Goal: Task Accomplishment & Management: Manage account settings

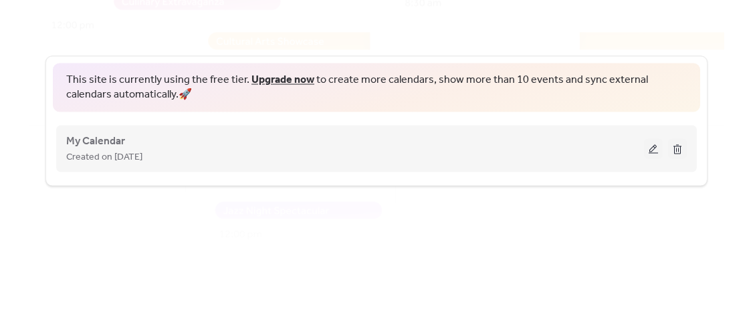
scroll to position [98, 0]
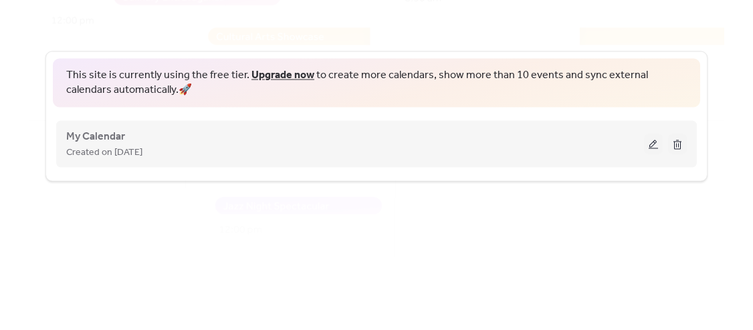
click at [126, 136] on div "My Calendar Created on [DATE]" at bounding box center [355, 144] width 578 height 32
click at [648, 144] on button at bounding box center [653, 144] width 19 height 20
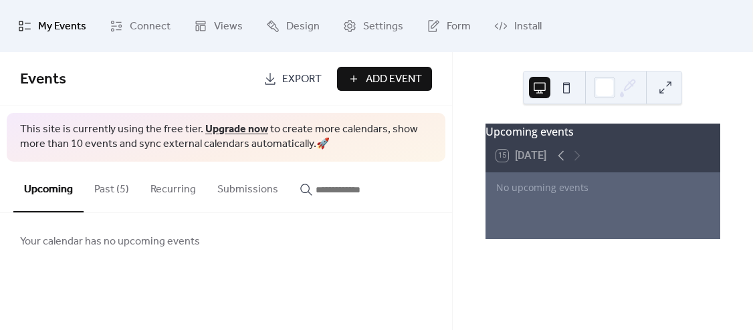
click at [107, 189] on button "Past (5)" at bounding box center [112, 186] width 56 height 49
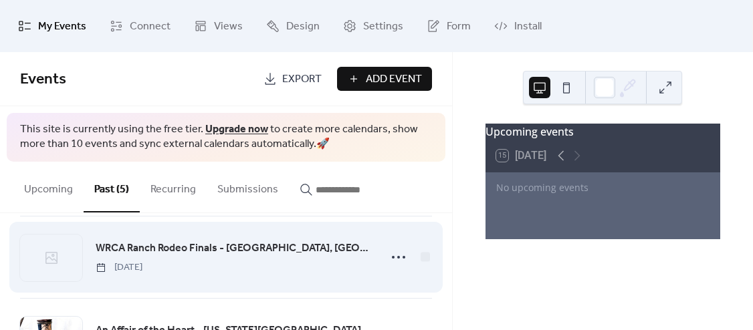
scroll to position [104, 0]
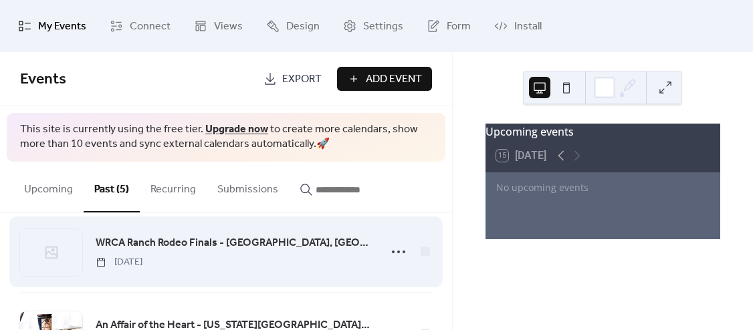
click at [223, 244] on span "WRCA Ranch Rodeo Finals - [GEOGRAPHIC_DATA], [GEOGRAPHIC_DATA]" at bounding box center [233, 243] width 275 height 16
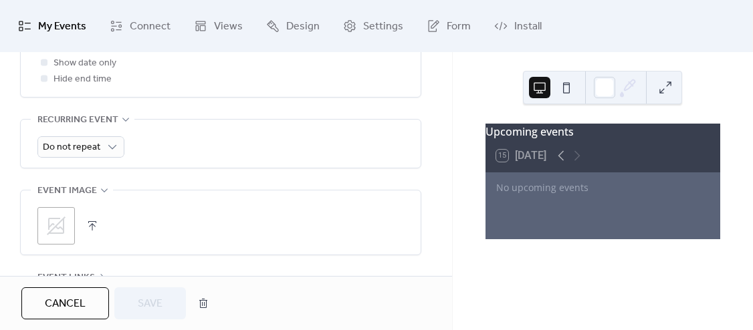
scroll to position [722, 0]
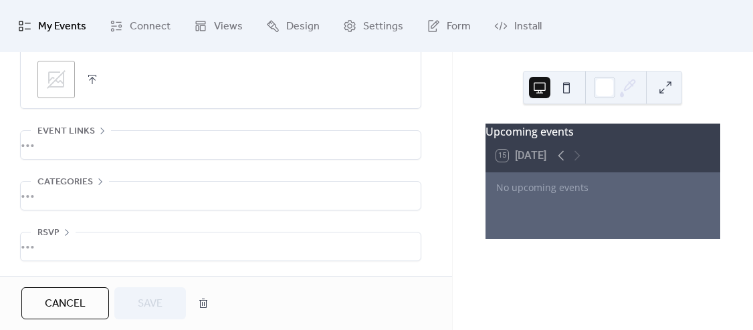
click at [43, 142] on div "•••" at bounding box center [221, 145] width 400 height 28
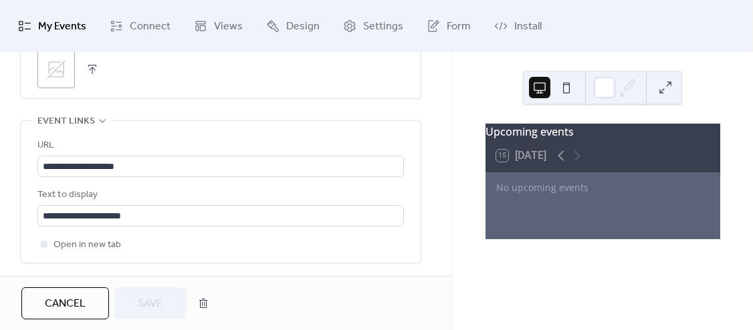
click at [126, 148] on div "URL" at bounding box center [219, 146] width 364 height 16
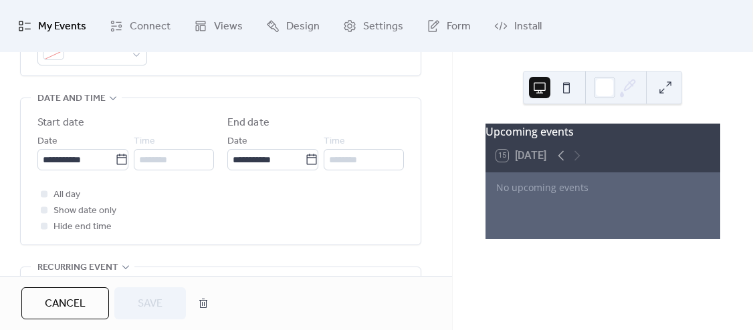
scroll to position [409, 0]
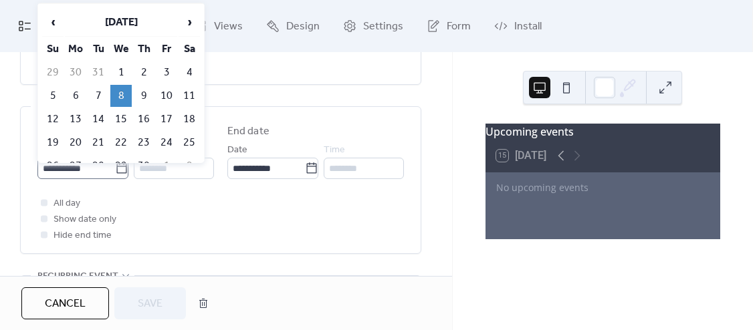
click at [116, 175] on icon at bounding box center [121, 168] width 13 height 13
click at [115, 175] on input "**********" at bounding box center [76, 168] width 78 height 21
click at [187, 23] on span "›" at bounding box center [189, 22] width 20 height 27
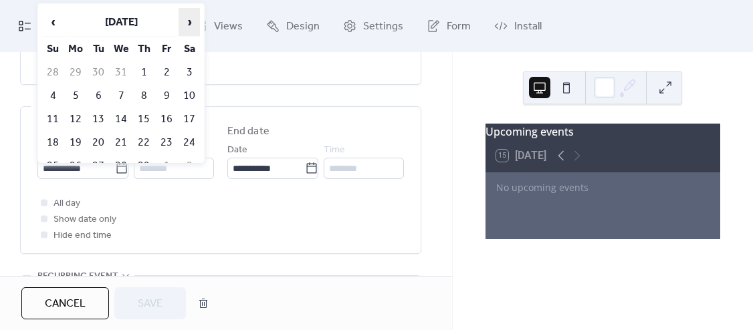
click at [187, 23] on span "›" at bounding box center [189, 22] width 20 height 27
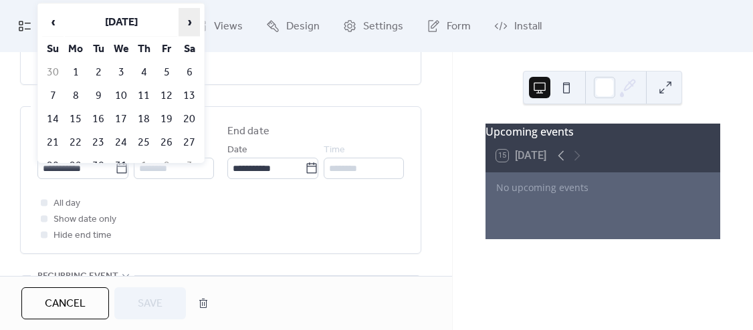
click at [187, 23] on span "›" at bounding box center [189, 22] width 20 height 27
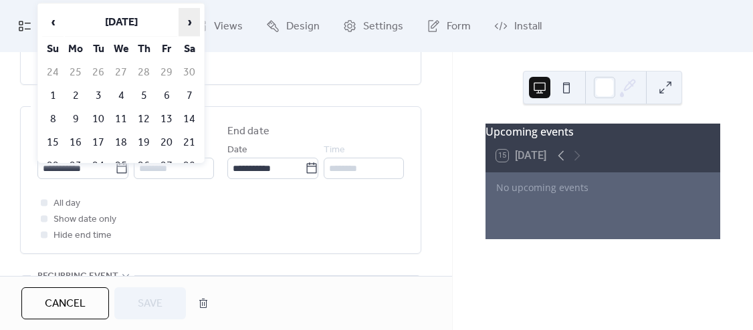
click at [187, 23] on span "›" at bounding box center [189, 22] width 20 height 27
click at [193, 24] on span "›" at bounding box center [189, 22] width 20 height 27
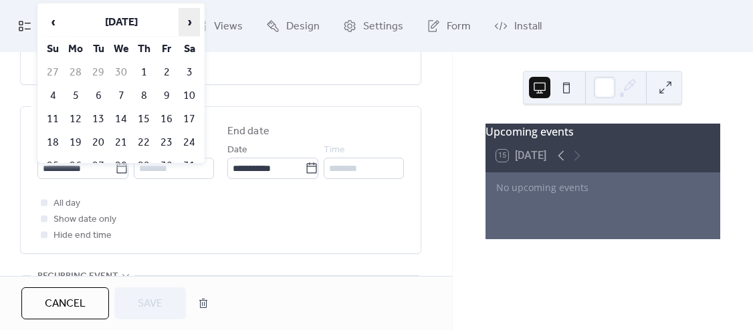
click at [193, 24] on span "›" at bounding box center [189, 22] width 20 height 27
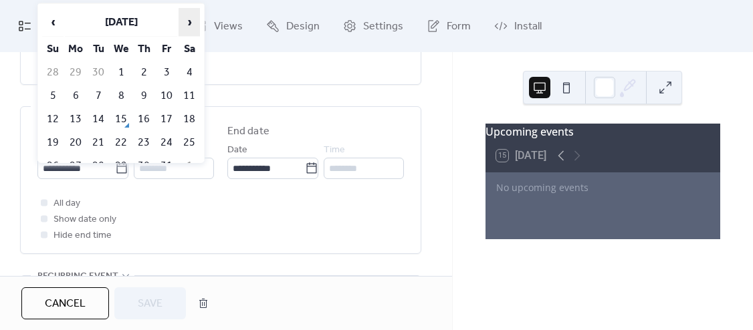
click at [193, 24] on span "›" at bounding box center [189, 22] width 20 height 27
click at [143, 122] on td "13" at bounding box center [143, 119] width 21 height 22
type input "**********"
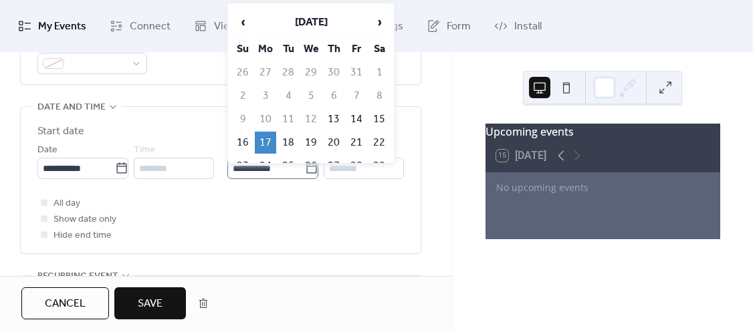
click at [312, 174] on icon at bounding box center [311, 168] width 13 height 13
click at [305, 174] on input "**********" at bounding box center [266, 168] width 78 height 21
click at [243, 144] on td "16" at bounding box center [242, 143] width 21 height 22
type input "**********"
click at [309, 172] on icon at bounding box center [311, 168] width 13 height 13
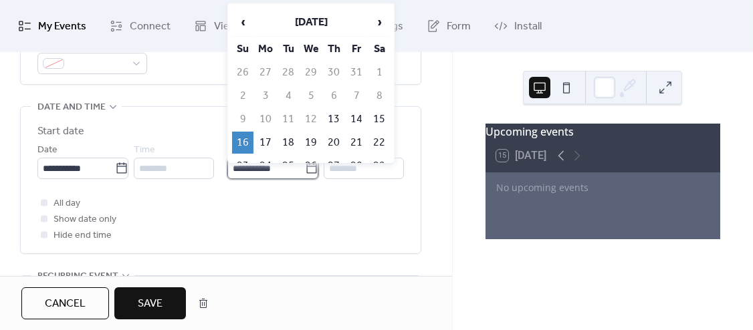
click at [305, 172] on input "**********" at bounding box center [266, 168] width 78 height 21
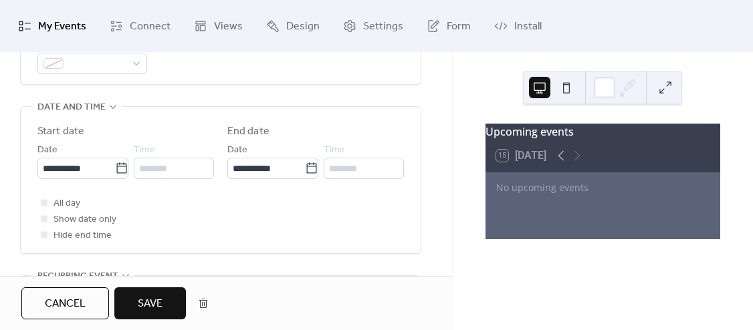
click at [239, 235] on div "All day Show date only Hide end time" at bounding box center [220, 219] width 366 height 48
click at [155, 301] on span "Save" at bounding box center [150, 304] width 25 height 16
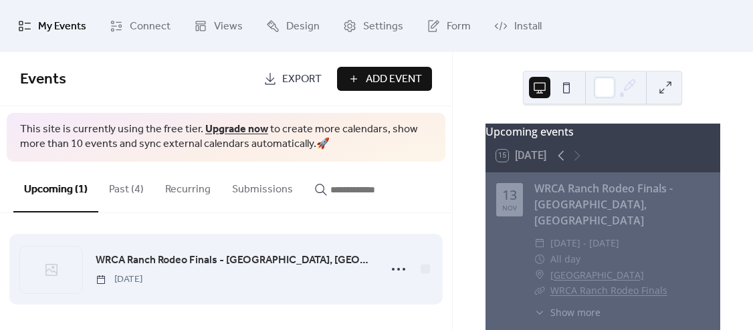
scroll to position [5, 0]
click at [239, 272] on div "WRCA Ranch Rodeo Finals - [GEOGRAPHIC_DATA], [GEOGRAPHIC_DATA] [DATE]" at bounding box center [233, 269] width 275 height 34
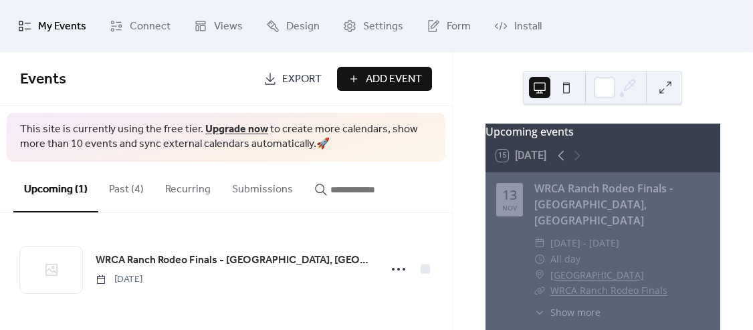
scroll to position [23, 0]
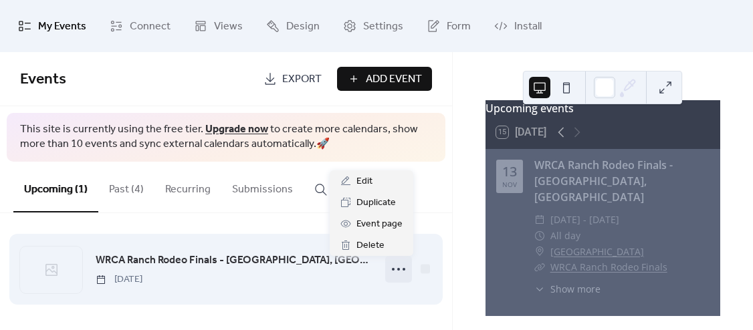
click at [398, 267] on icon at bounding box center [398, 269] width 21 height 21
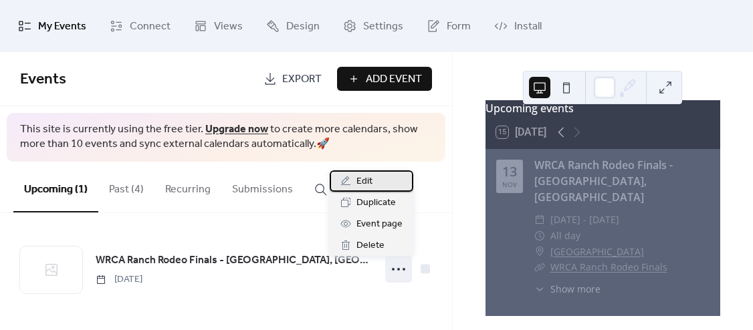
click at [379, 181] on div "Edit" at bounding box center [372, 180] width 84 height 21
